Goal: Complete application form

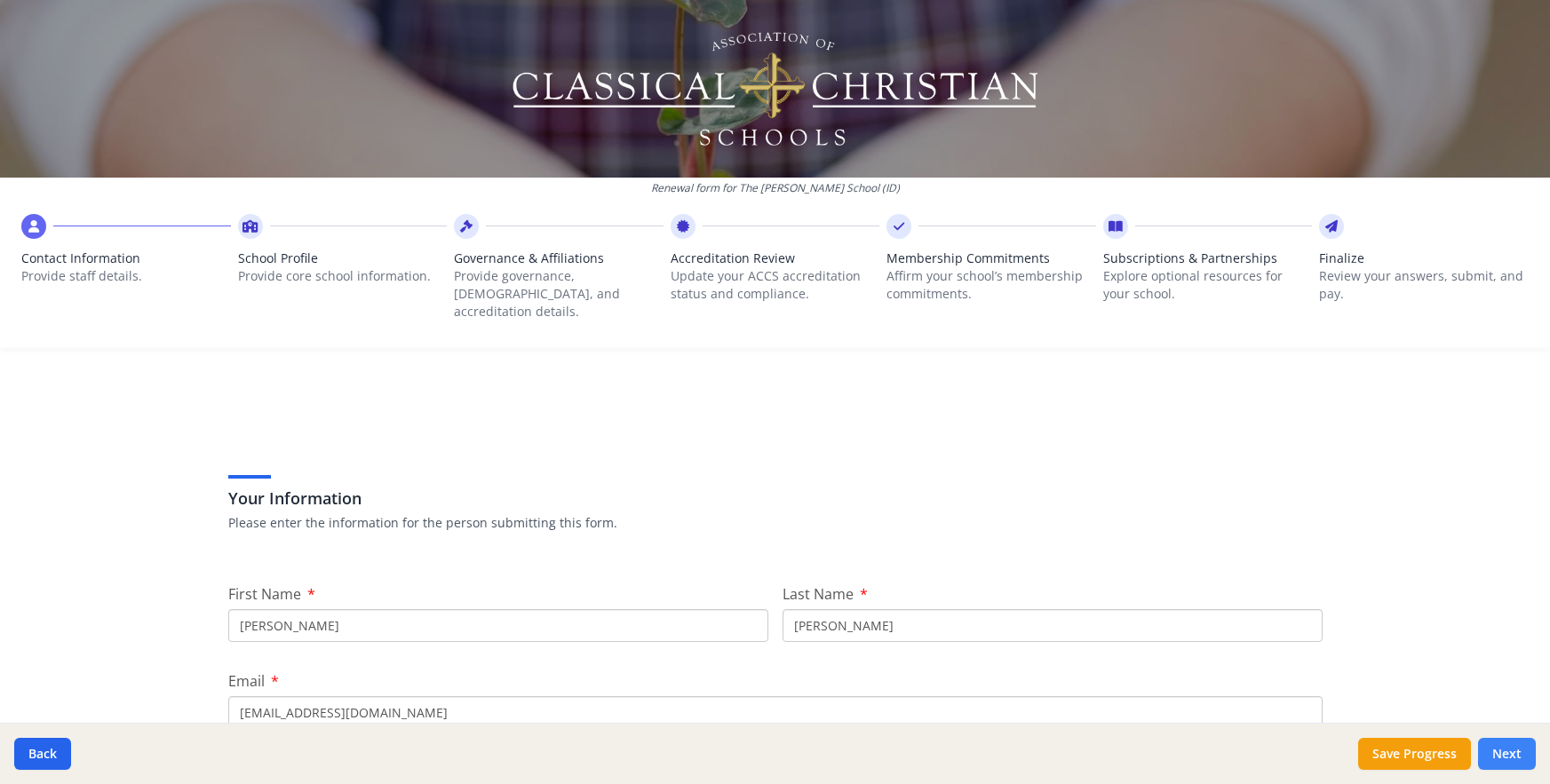
click at [1500, 748] on button "Next" at bounding box center [1506, 753] width 57 height 32
type input "[PHONE_NUMBER]"
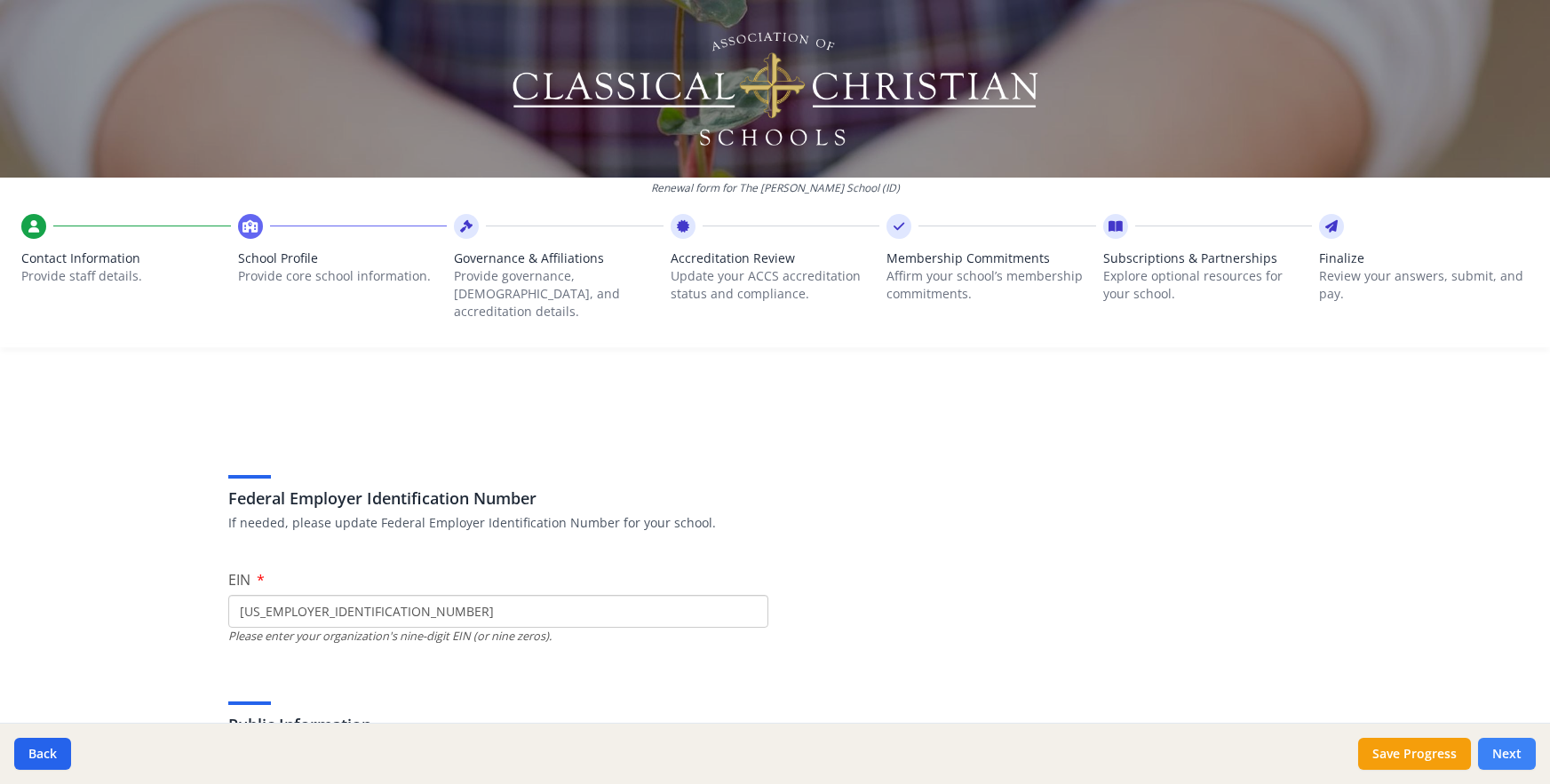
click at [1501, 748] on button "Next" at bounding box center [1506, 753] width 57 height 32
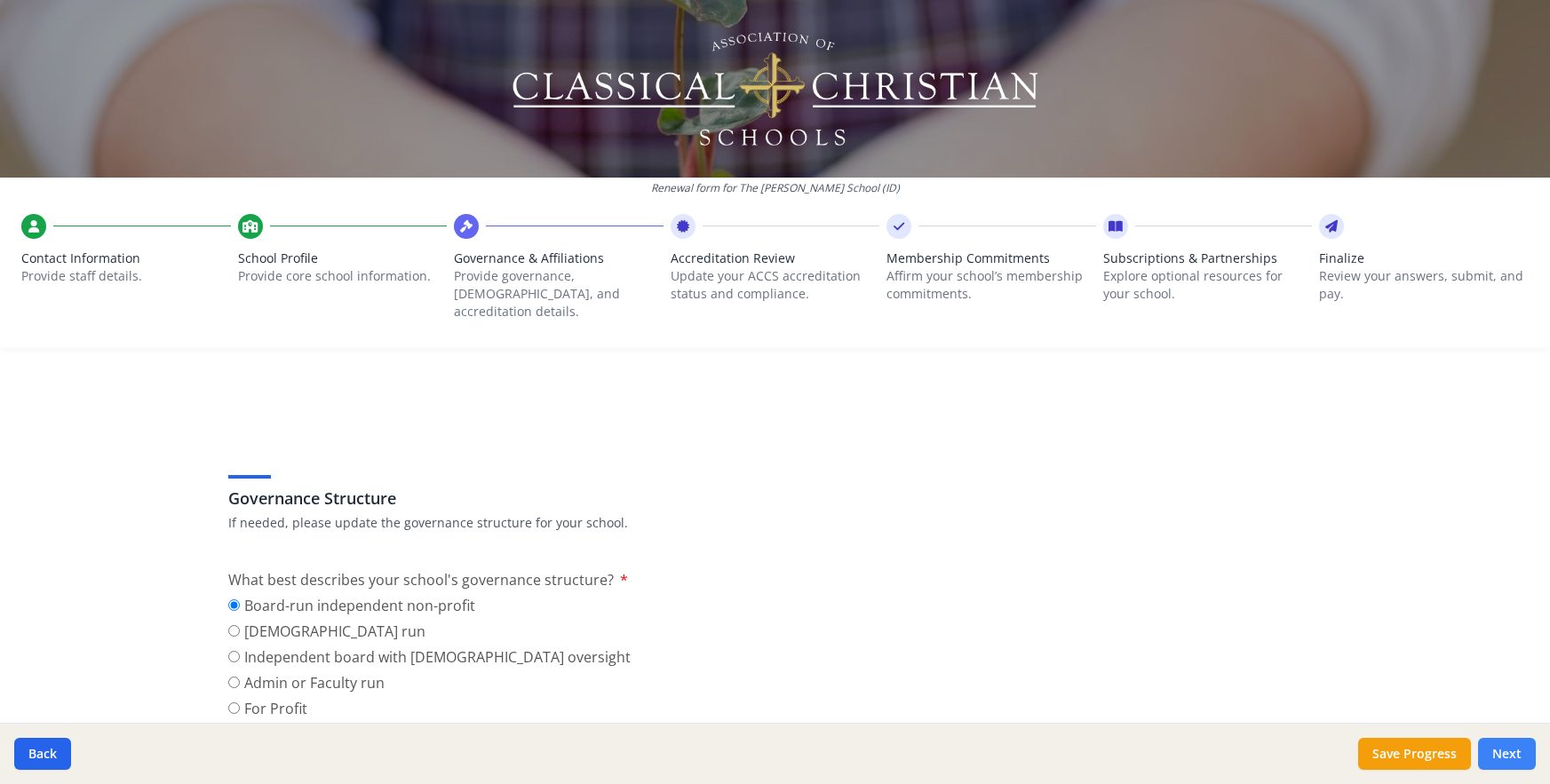
click at [1501, 748] on button "Next" at bounding box center [1506, 753] width 57 height 32
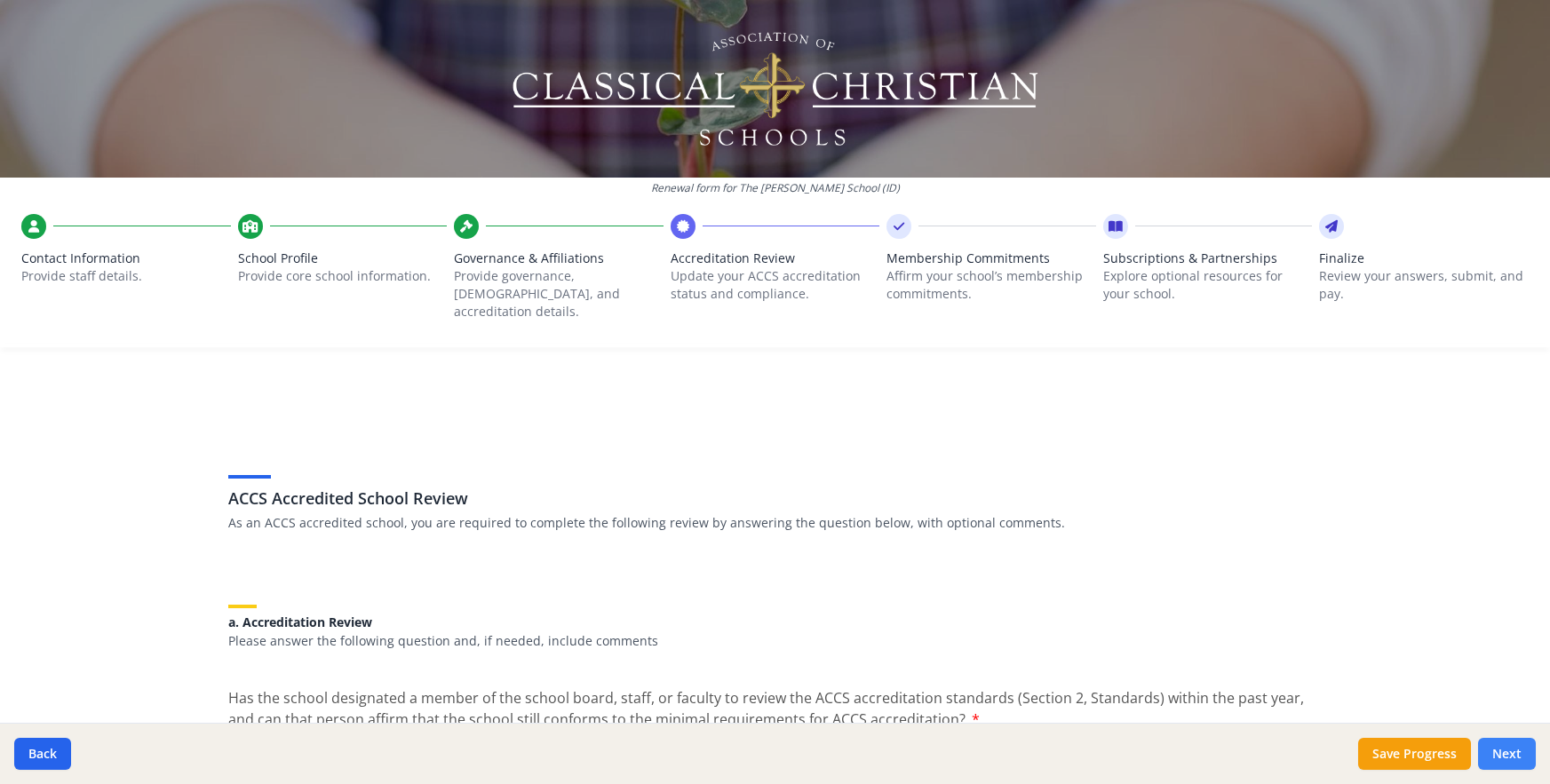
click at [1501, 748] on button "Next" at bounding box center [1506, 753] width 57 height 32
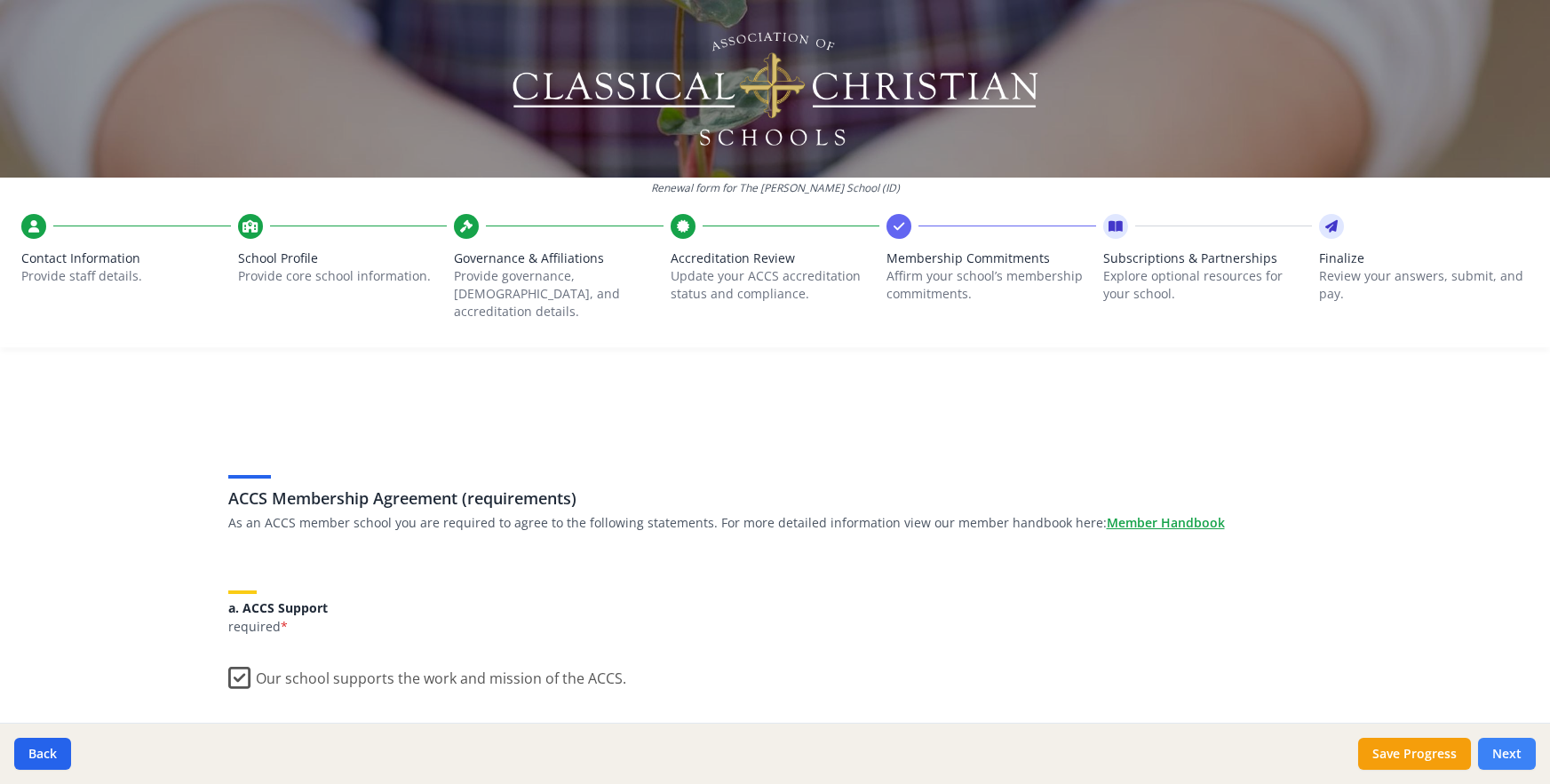
click at [1501, 748] on button "Next" at bounding box center [1506, 753] width 57 height 32
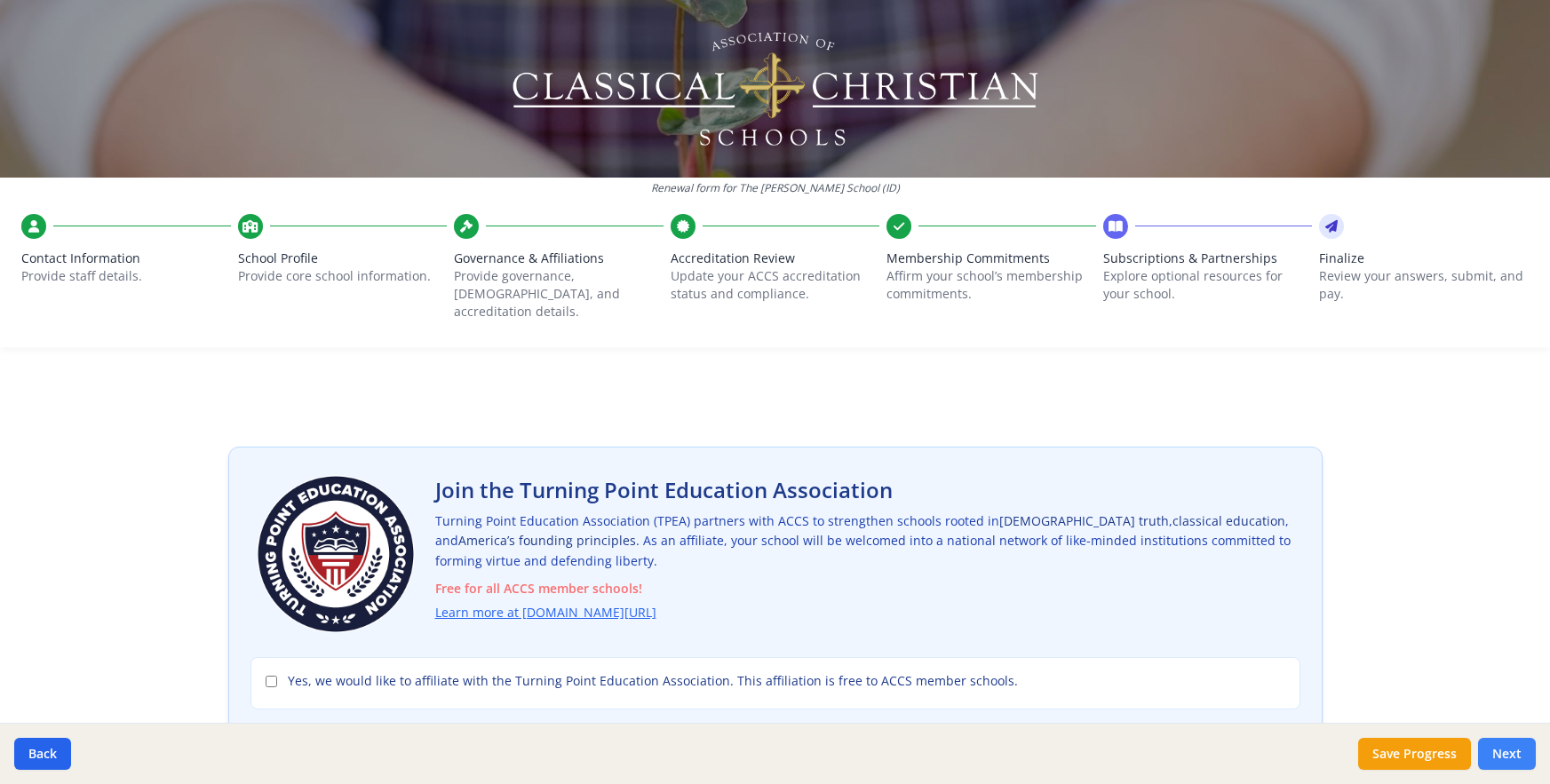
click at [1501, 748] on button "Next" at bounding box center [1506, 753] width 57 height 32
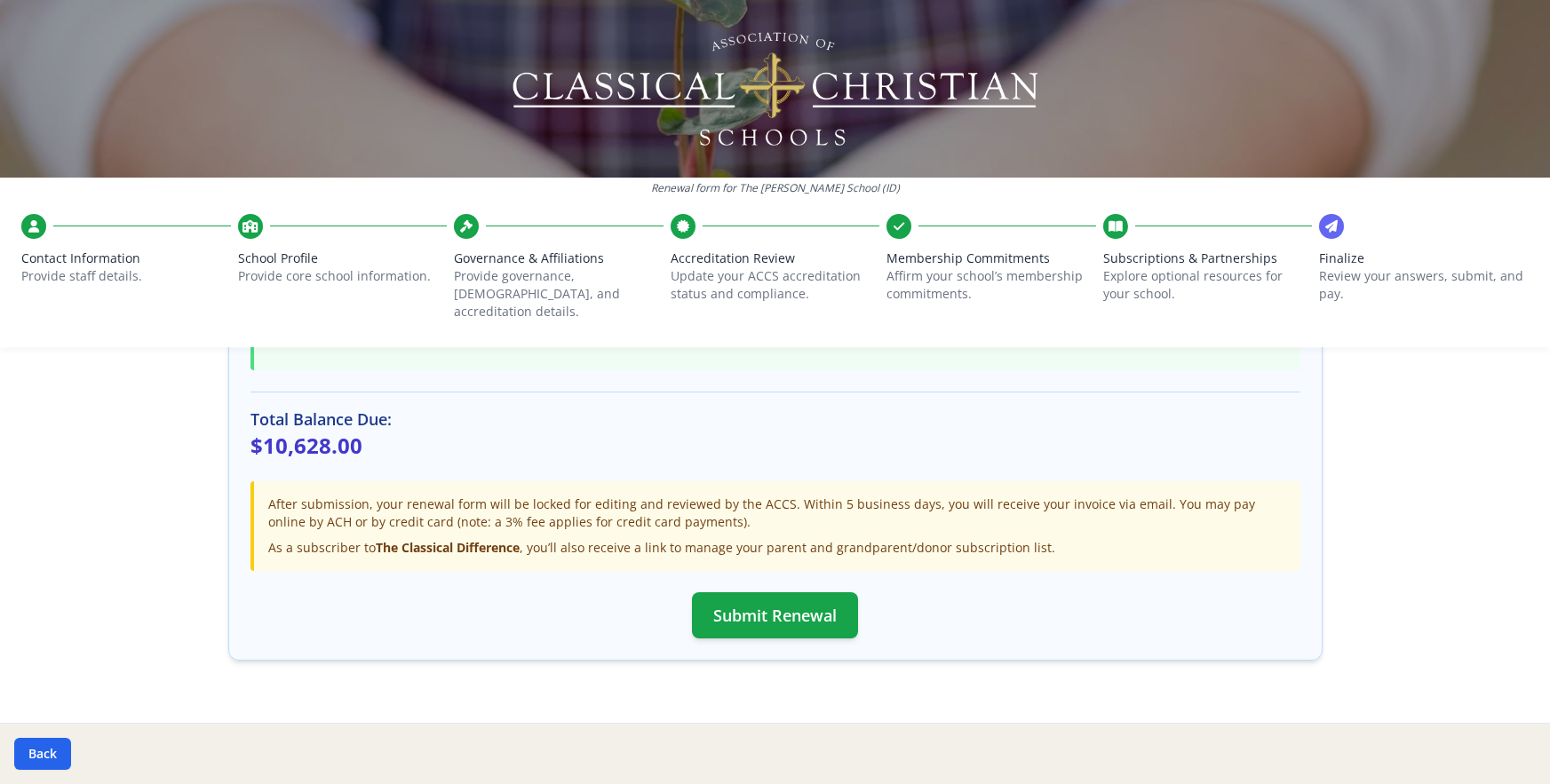
scroll to position [533, 0]
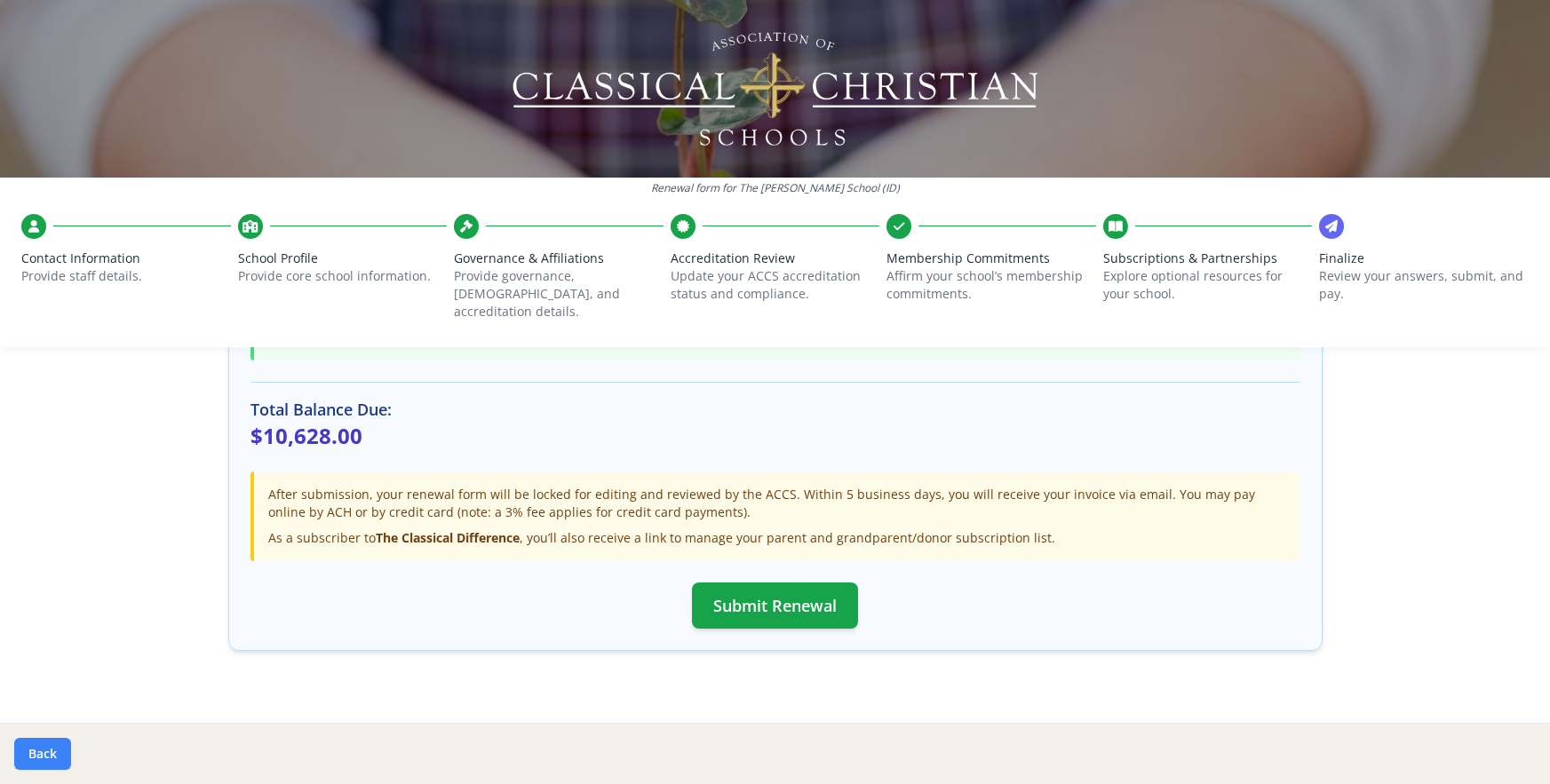
click at [43, 751] on button "Back" at bounding box center [43, 753] width 56 height 32
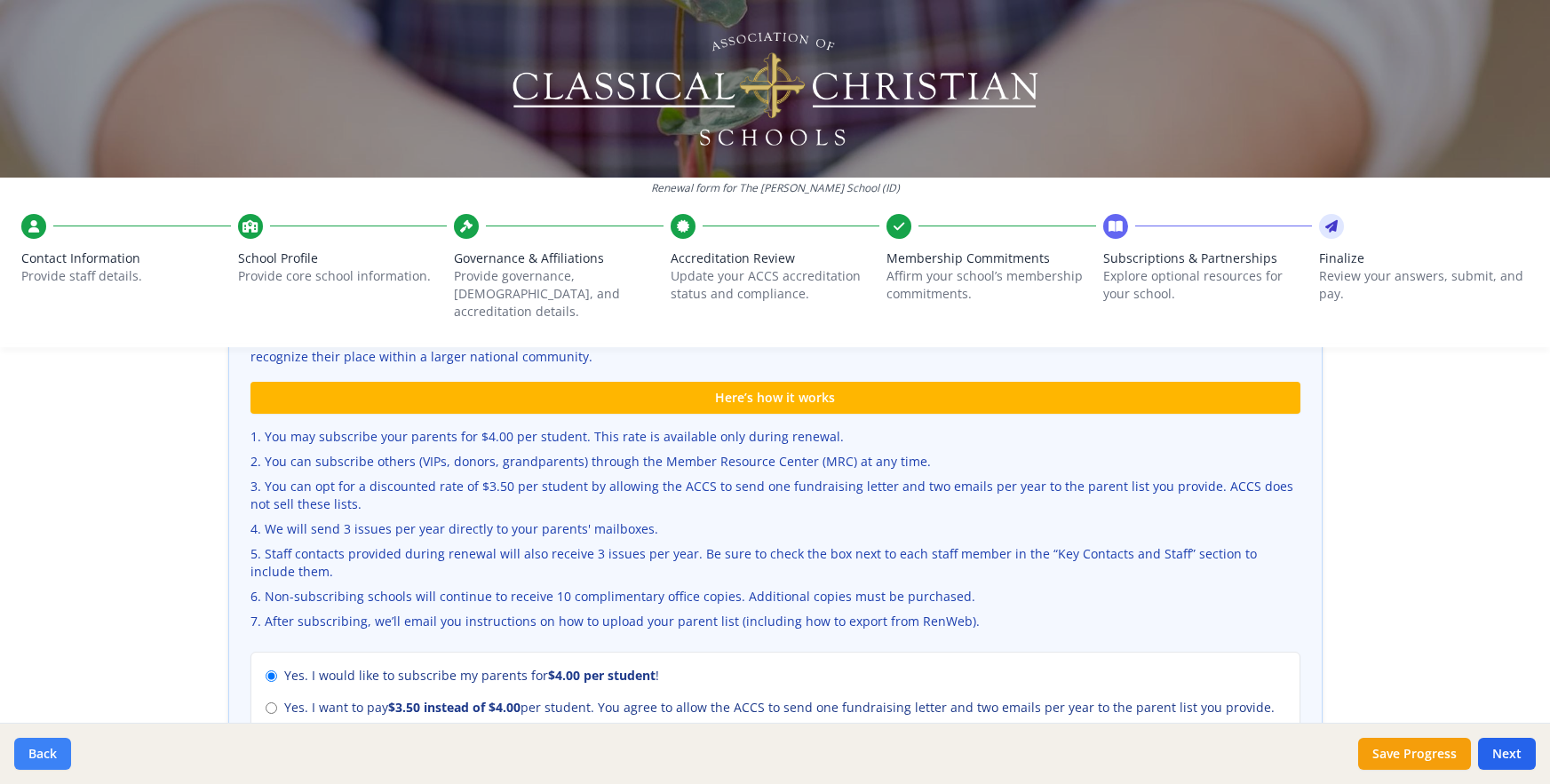
click at [43, 751] on button "Back" at bounding box center [43, 753] width 56 height 32
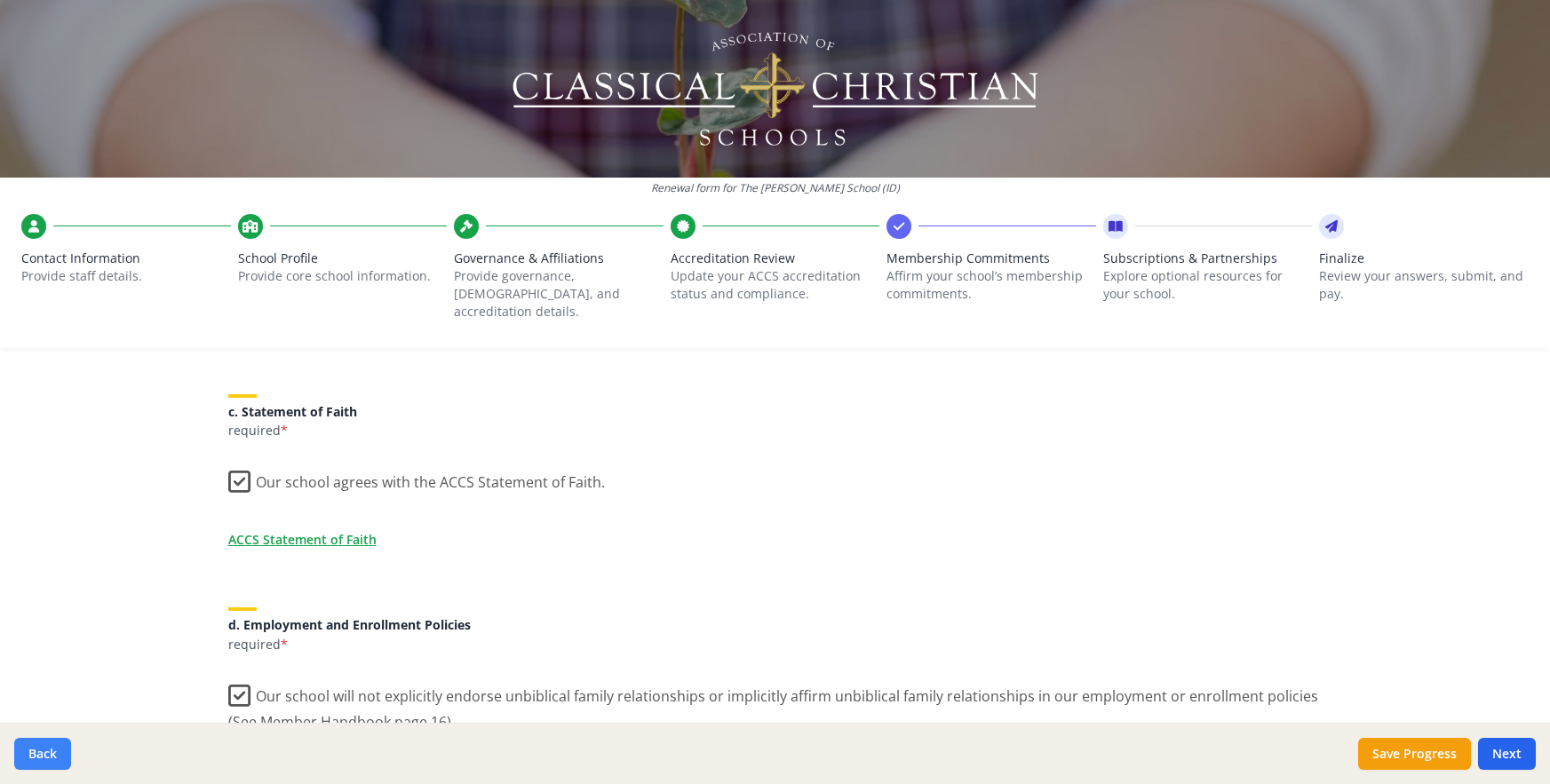
click at [43, 751] on button "Back" at bounding box center [43, 753] width 56 height 32
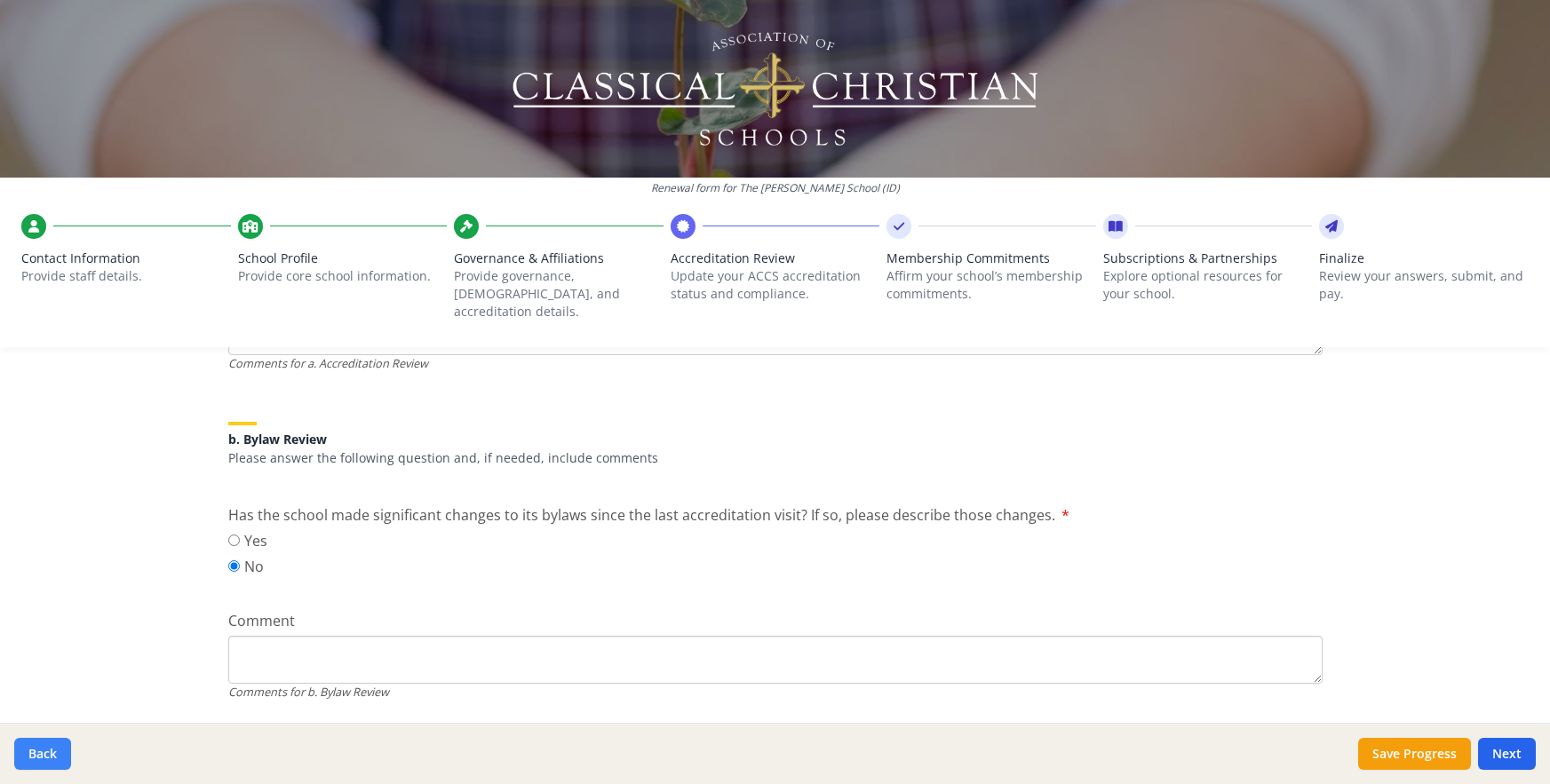
click at [43, 751] on button "Back" at bounding box center [43, 753] width 56 height 32
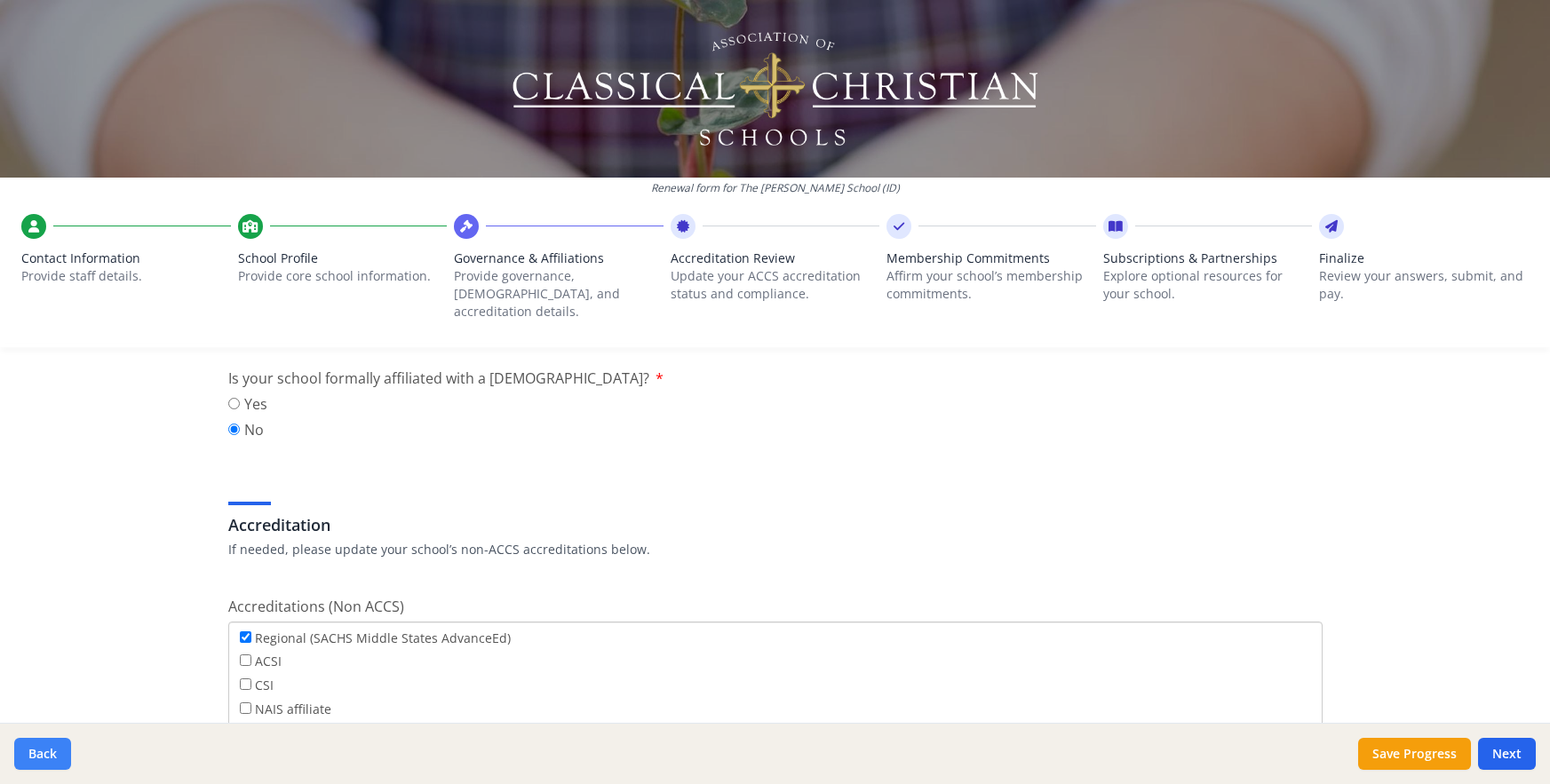
click at [43, 751] on button "Back" at bounding box center [43, 753] width 56 height 32
type input "[PHONE_NUMBER]"
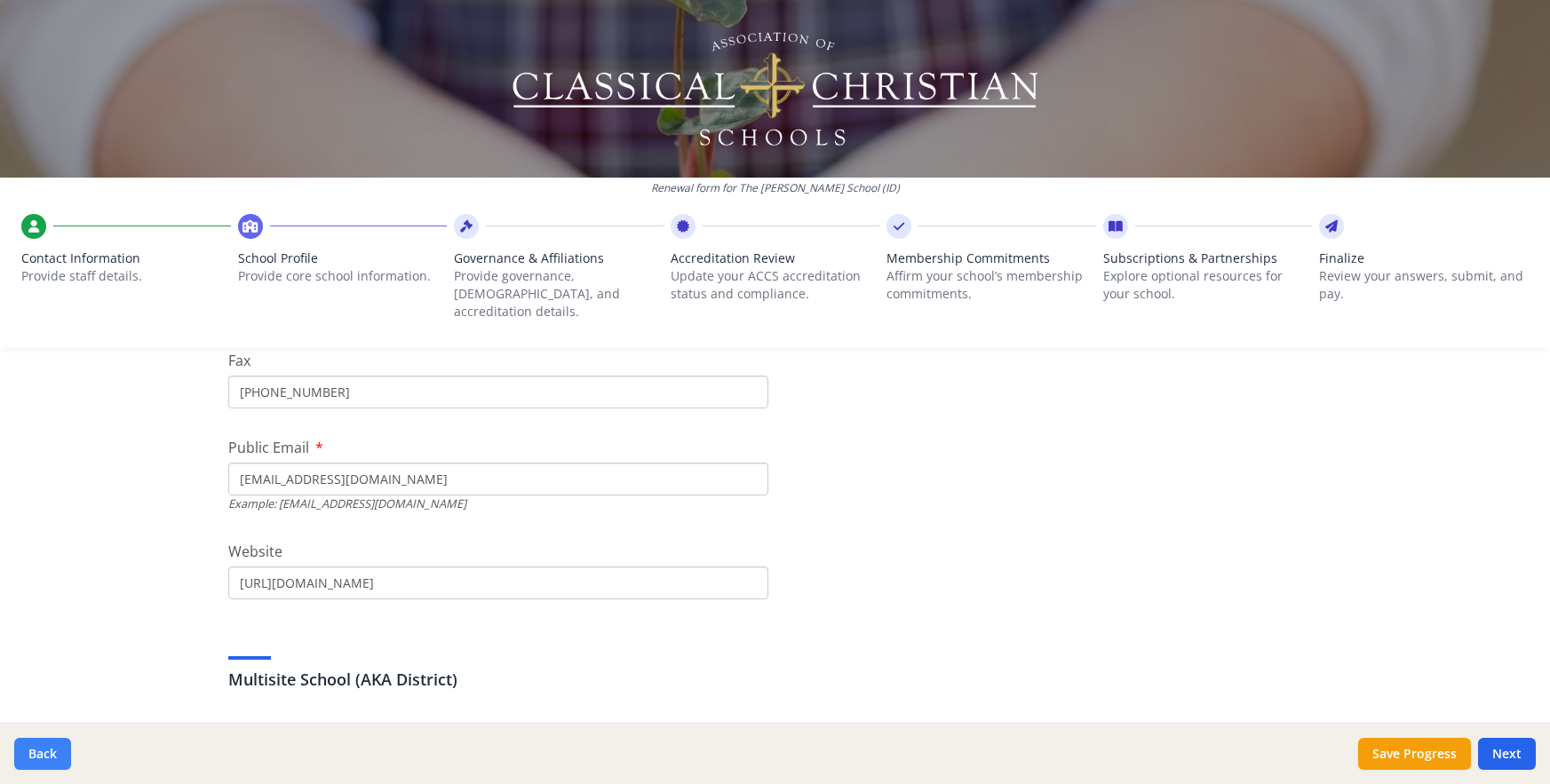
click at [43, 751] on button "Back" at bounding box center [43, 753] width 56 height 32
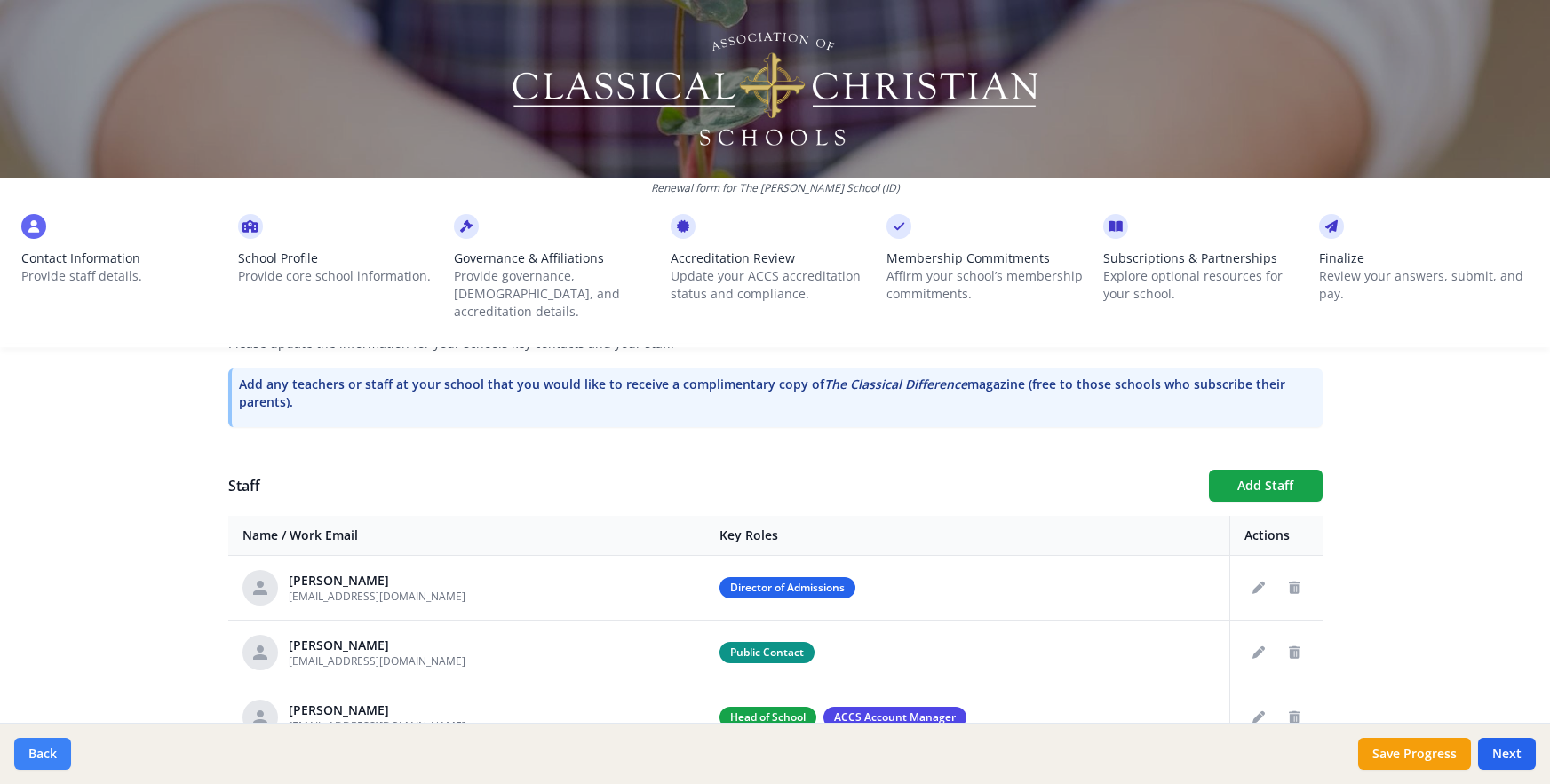
click at [43, 751] on button "Back" at bounding box center [43, 753] width 56 height 32
click at [43, 749] on button "Back" at bounding box center [43, 753] width 56 height 32
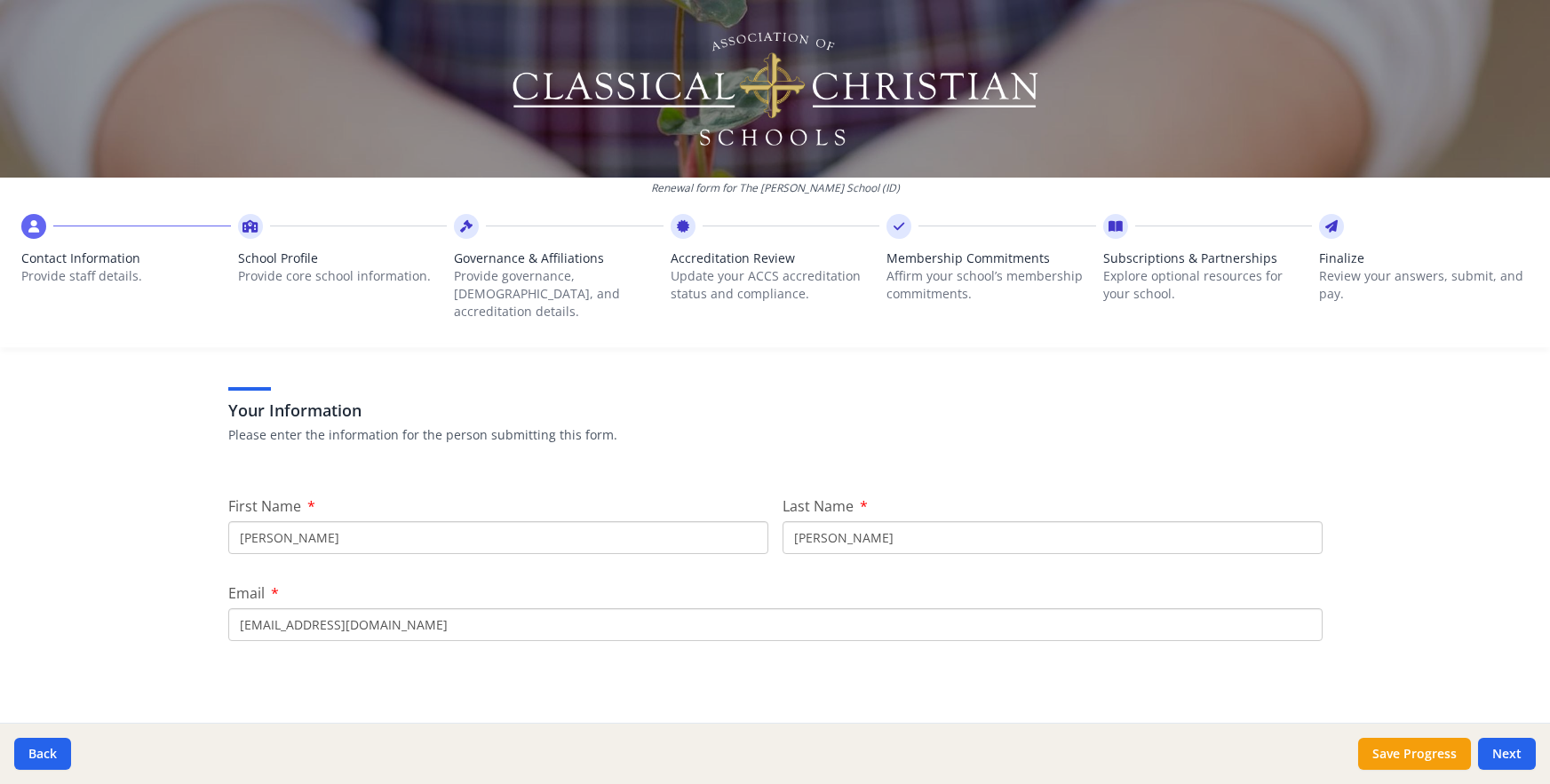
scroll to position [89, 0]
drag, startPoint x: 288, startPoint y: 519, endPoint x: 210, endPoint y: 518, distance: 78.0
type input "[PERSON_NAME]"
type input "Skinn"
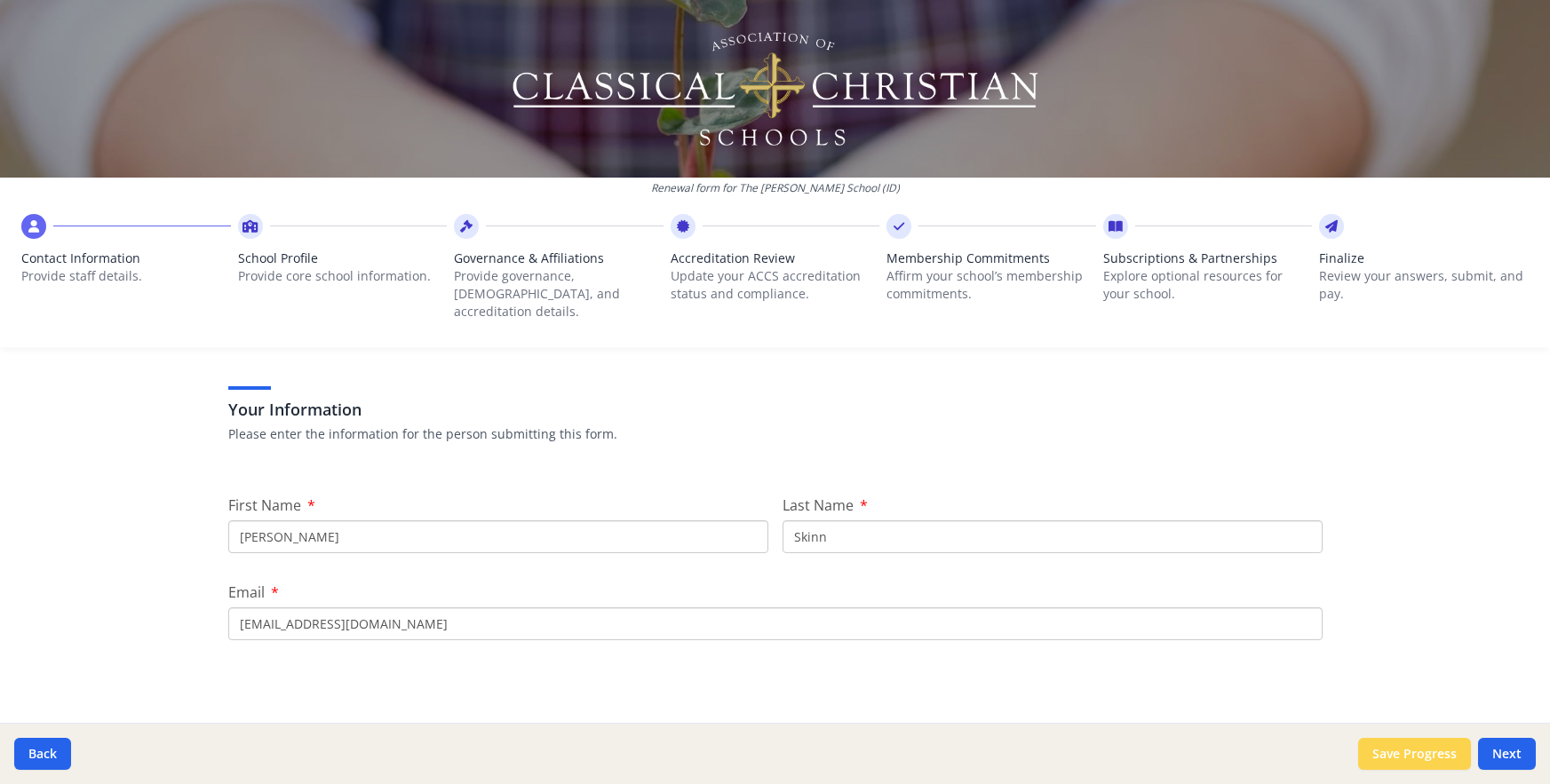
type input "[EMAIL_ADDRESS][DOMAIN_NAME]"
click at [1415, 754] on button "Save Progress" at bounding box center [1414, 753] width 113 height 32
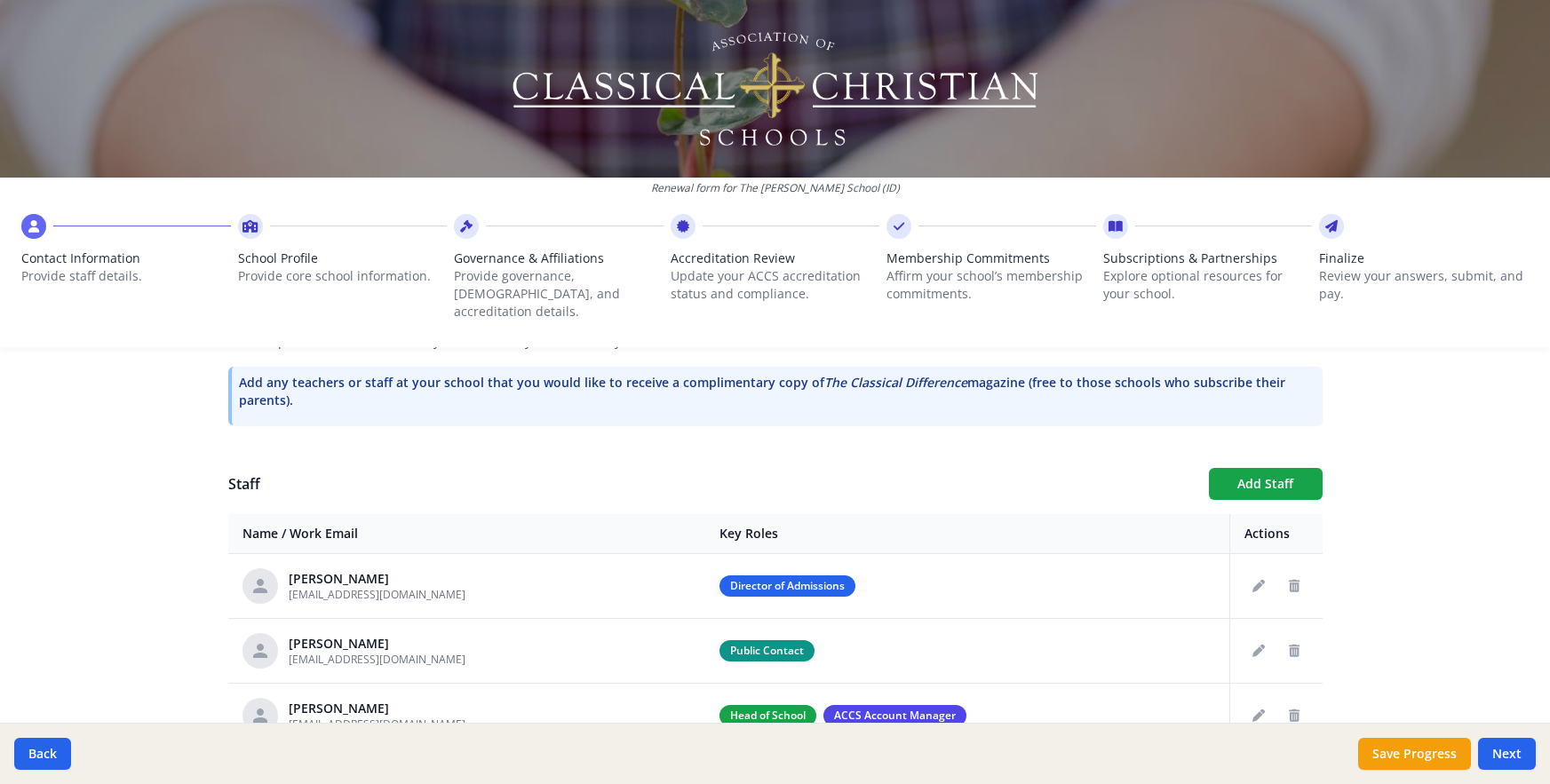
scroll to position [533, 0]
click at [1243, 470] on button "Add Staff" at bounding box center [1265, 485] width 114 height 32
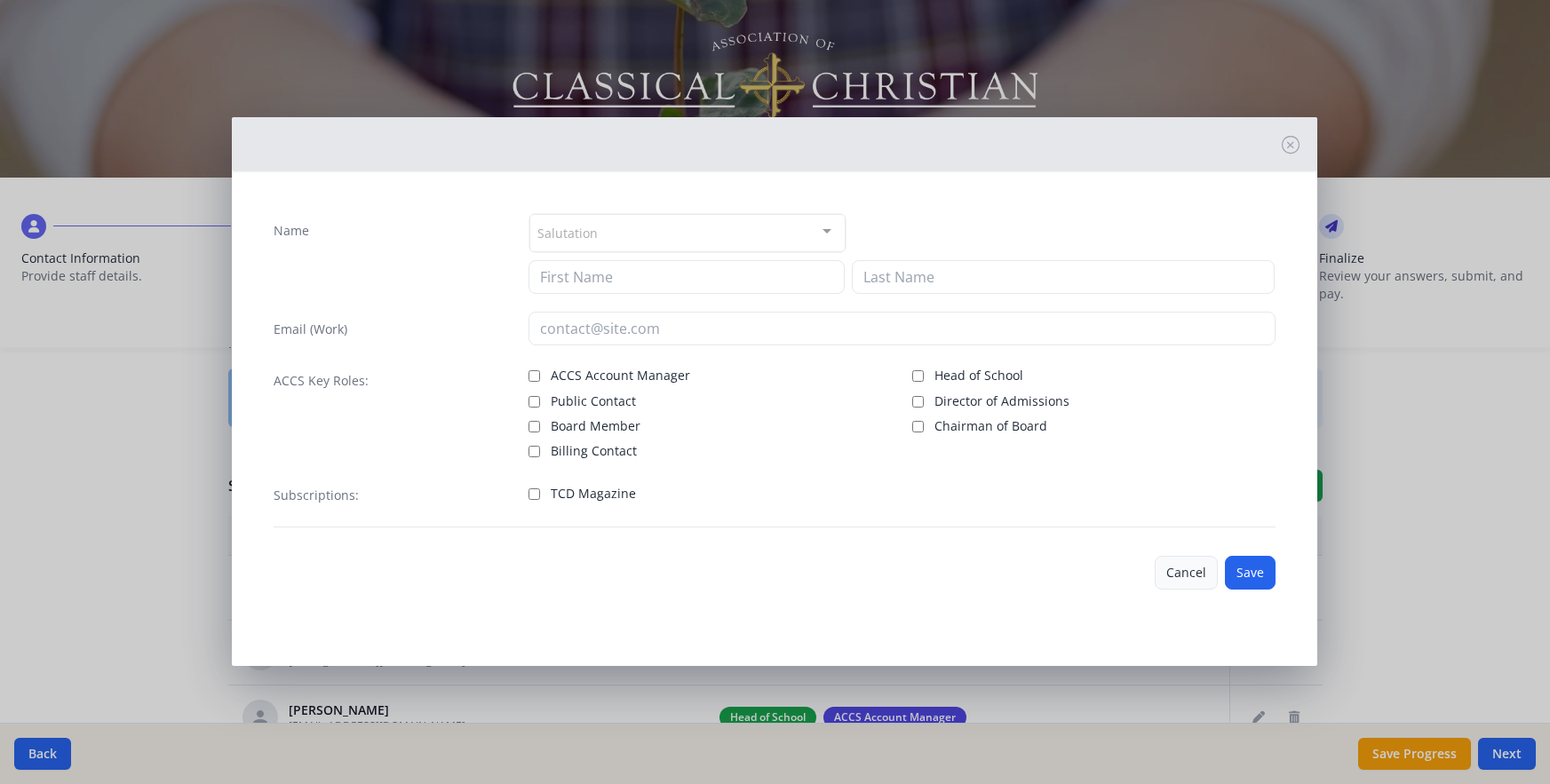
click at [1195, 571] on button "Cancel" at bounding box center [1186, 572] width 63 height 34
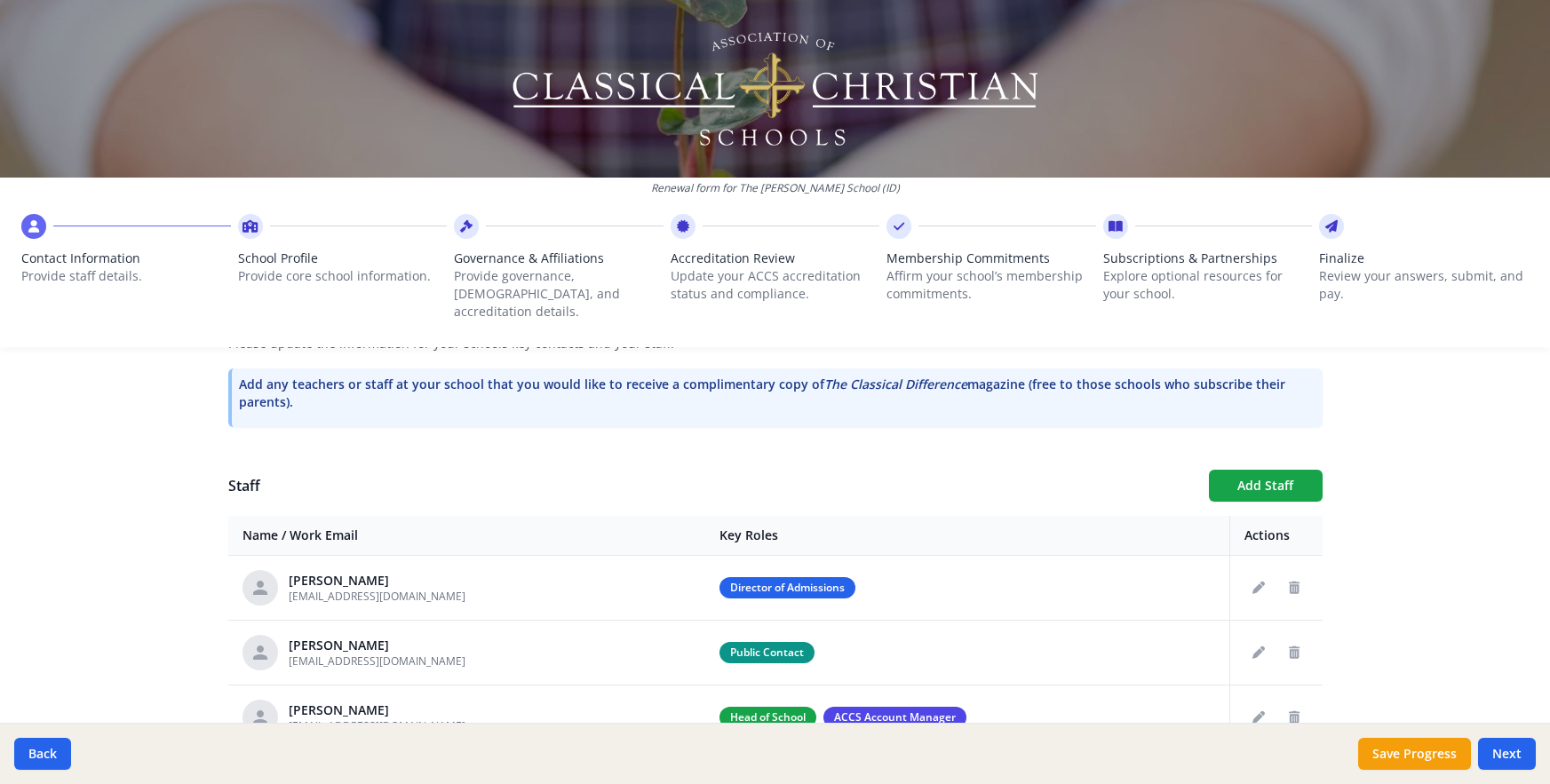
scroll to position [622, 0]
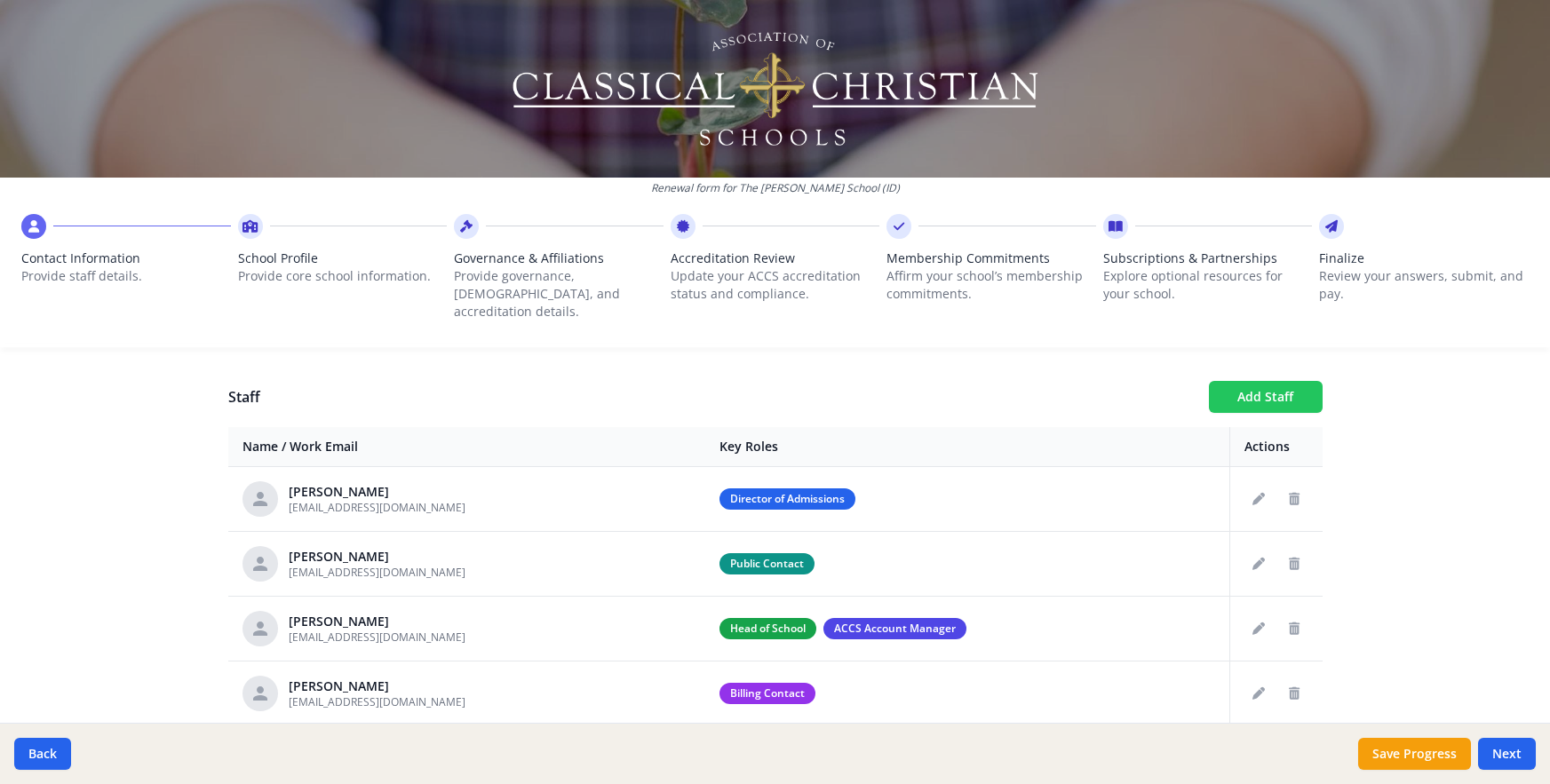
click at [1263, 381] on button "Add Staff" at bounding box center [1265, 396] width 114 height 32
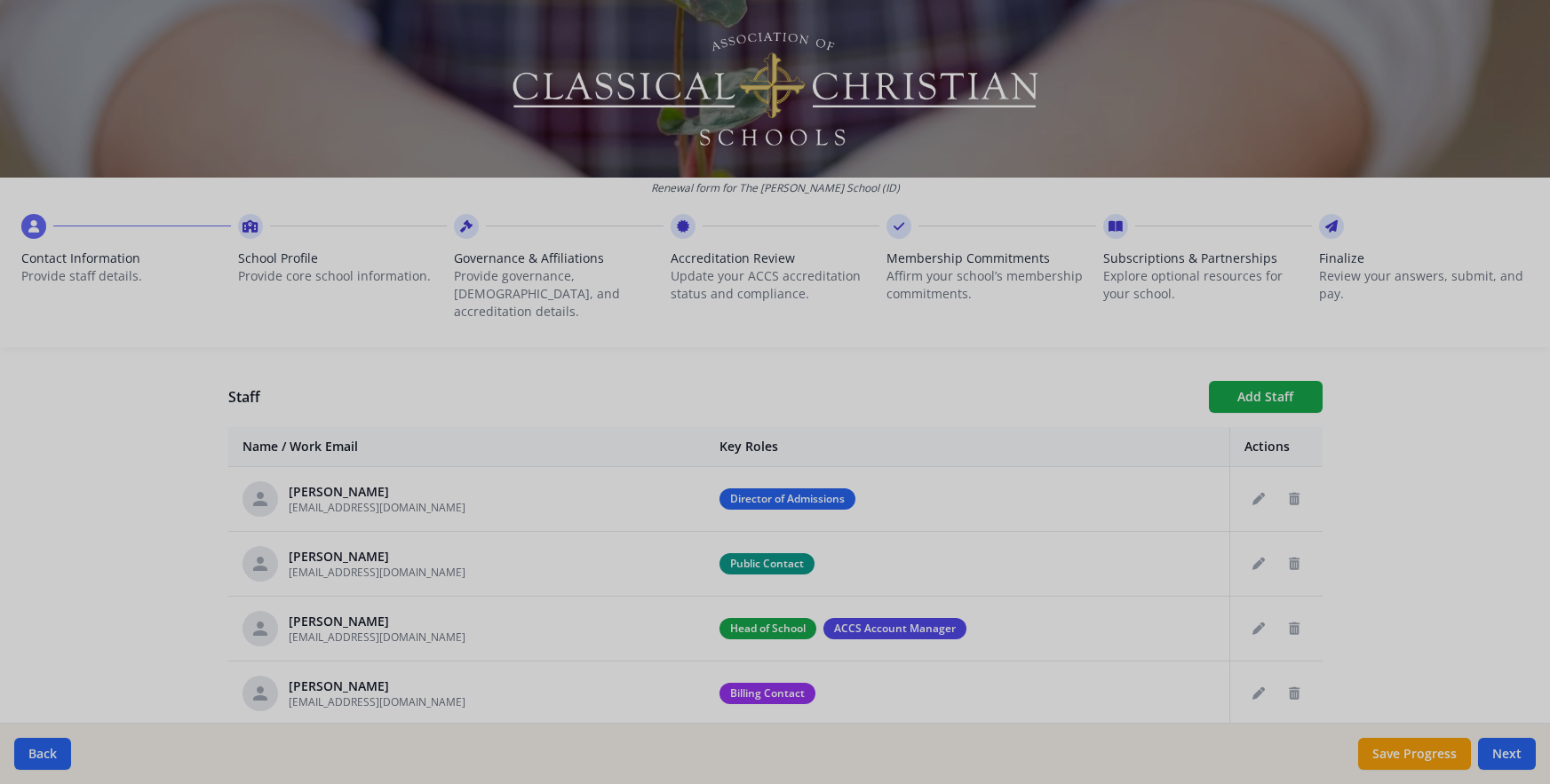
checkbox input "false"
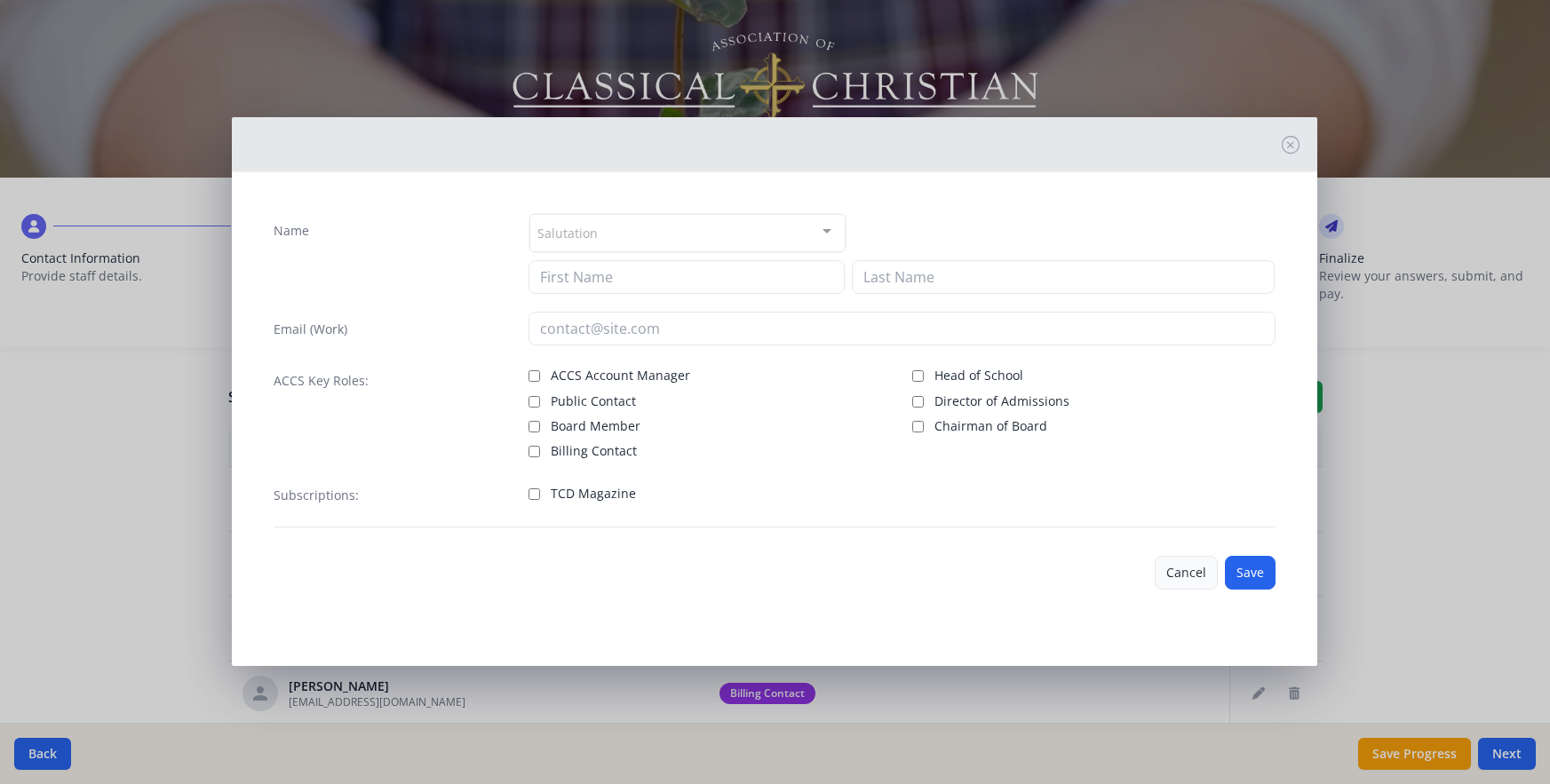
click at [1174, 565] on button "Cancel" at bounding box center [1186, 572] width 63 height 34
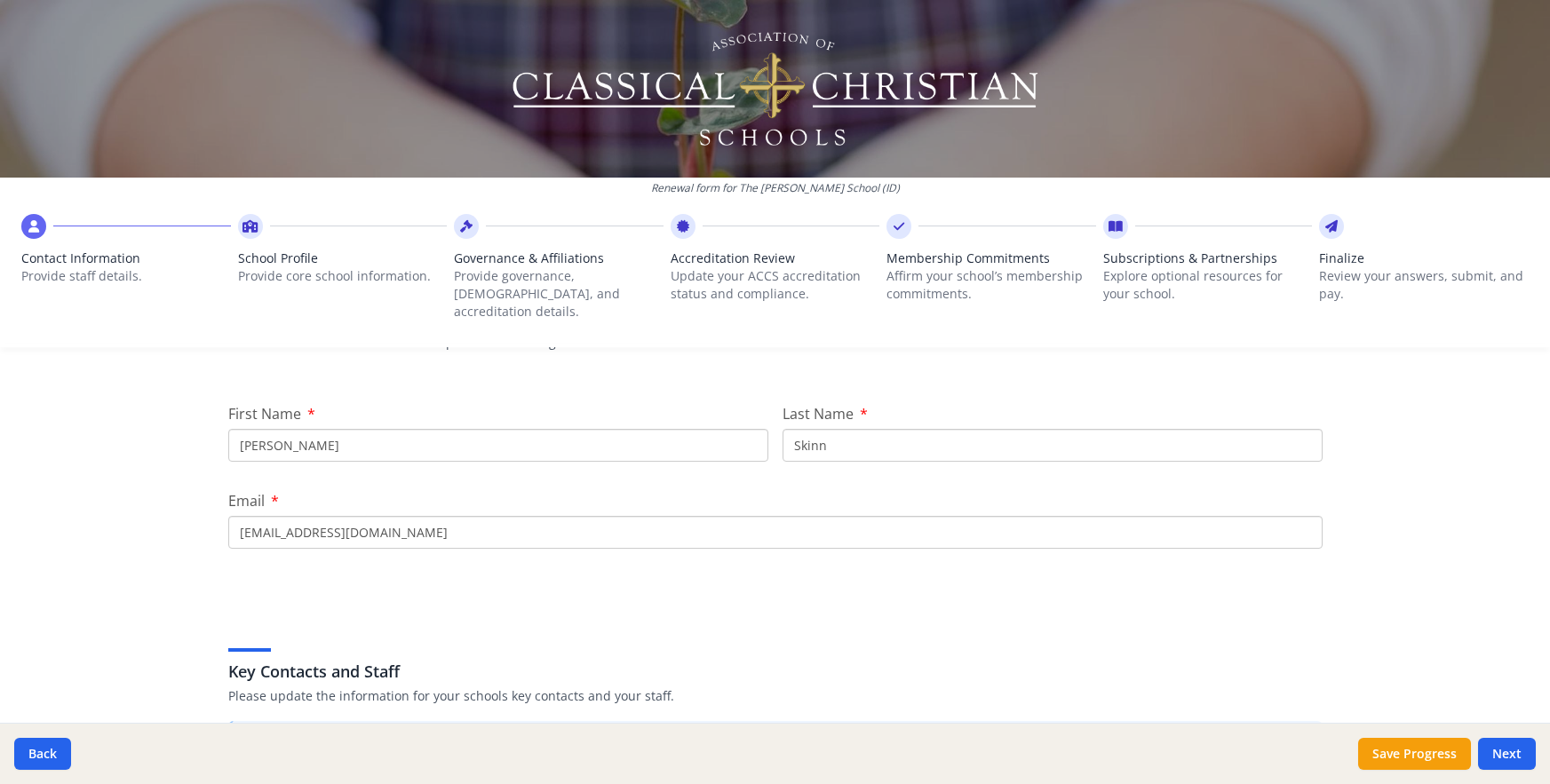
scroll to position [178, 0]
